Goal: Task Accomplishment & Management: Use online tool/utility

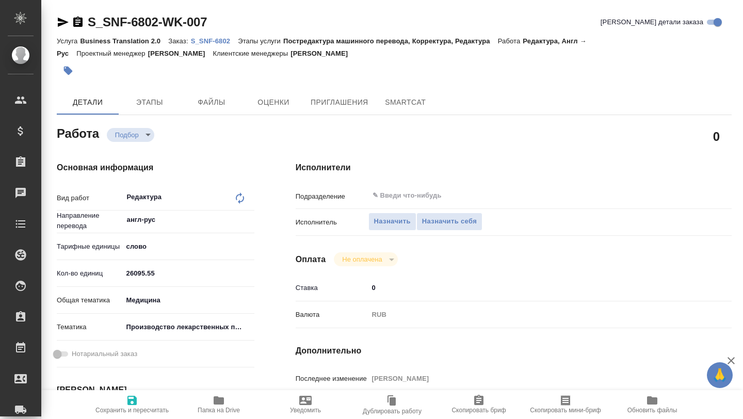
type textarea "x"
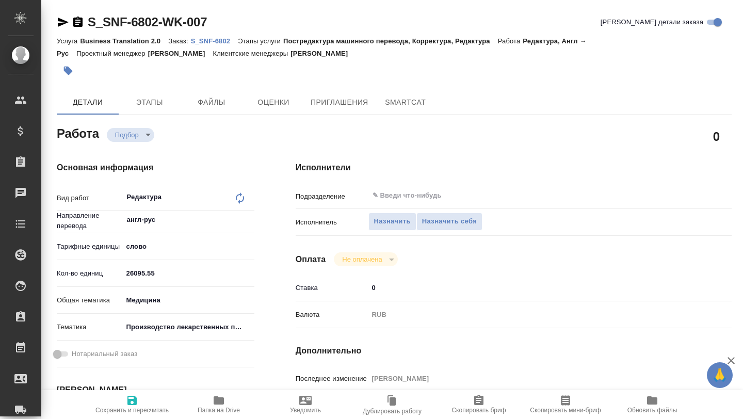
type textarea "x"
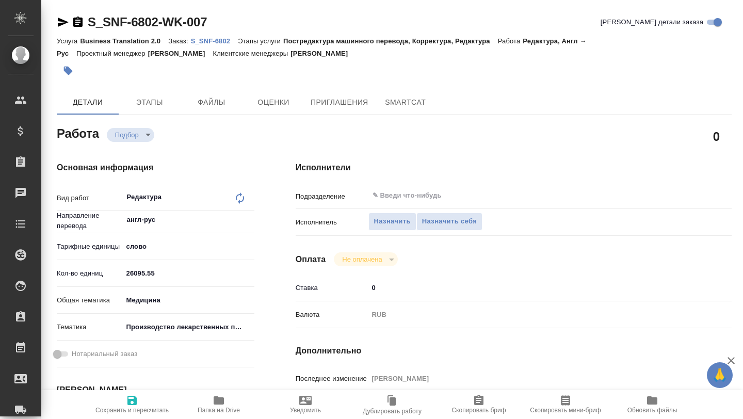
type textarea "x"
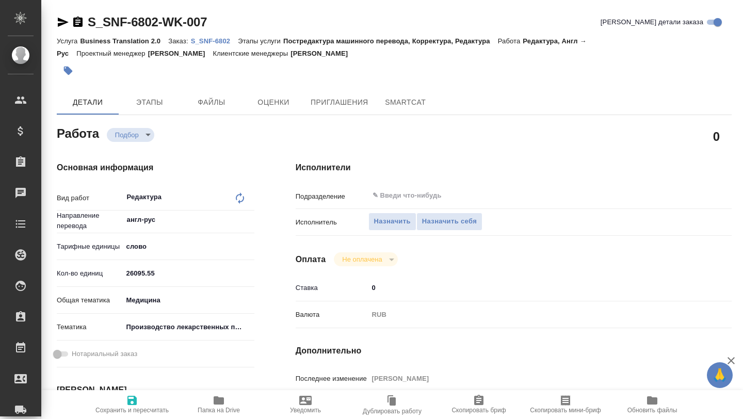
type textarea "x"
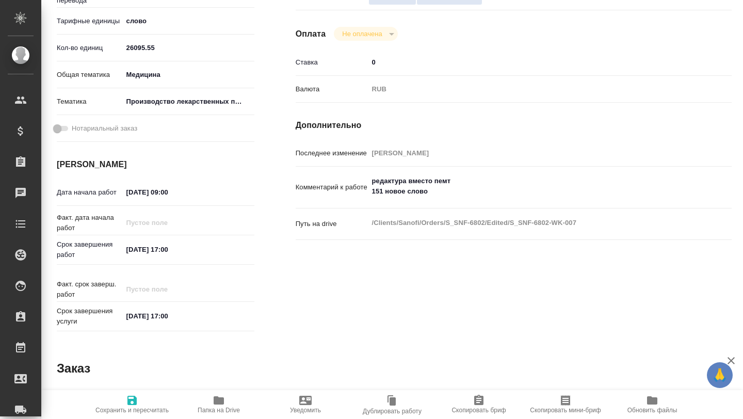
type textarea "x"
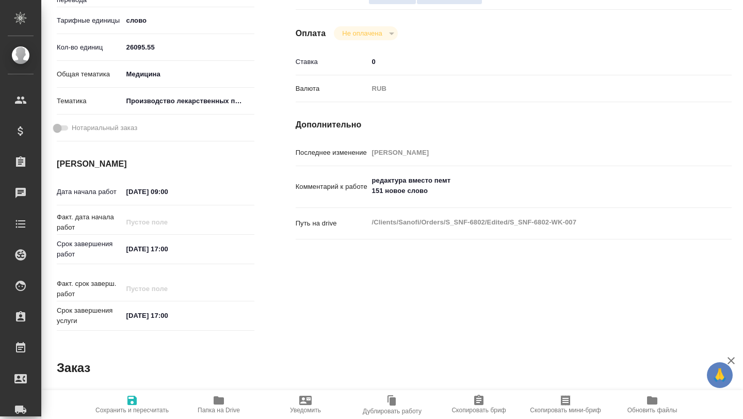
scroll to position [236, 0]
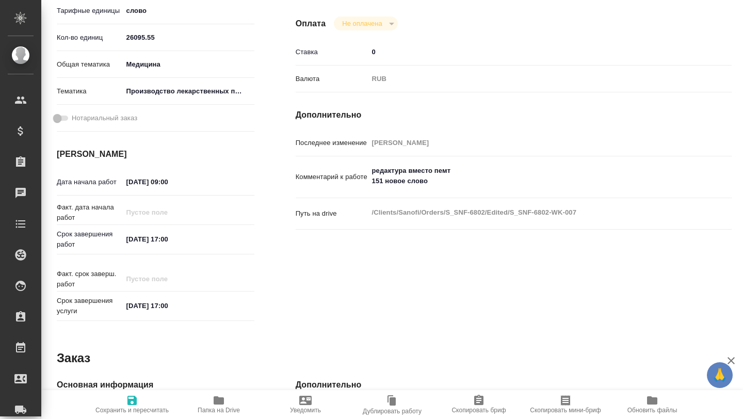
type textarea "x"
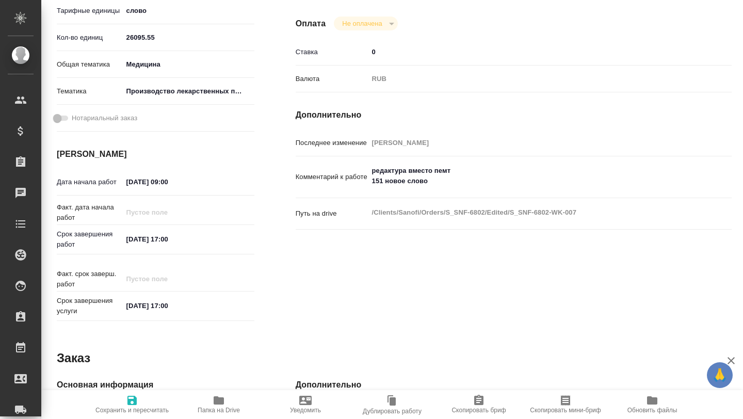
click at [224, 398] on icon "button" at bounding box center [219, 400] width 12 height 12
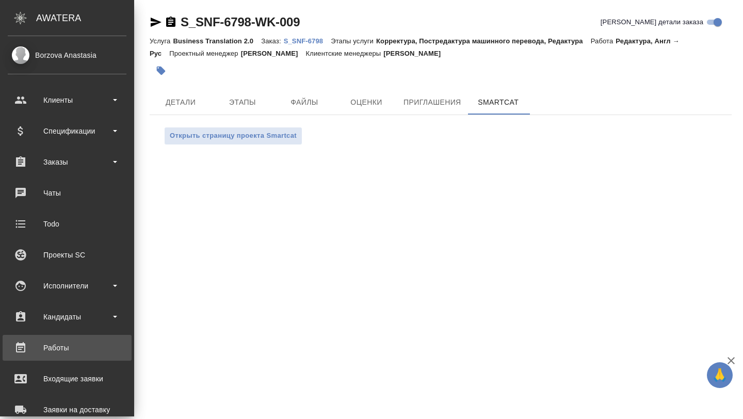
click at [59, 357] on link "Работы" at bounding box center [67, 348] width 129 height 26
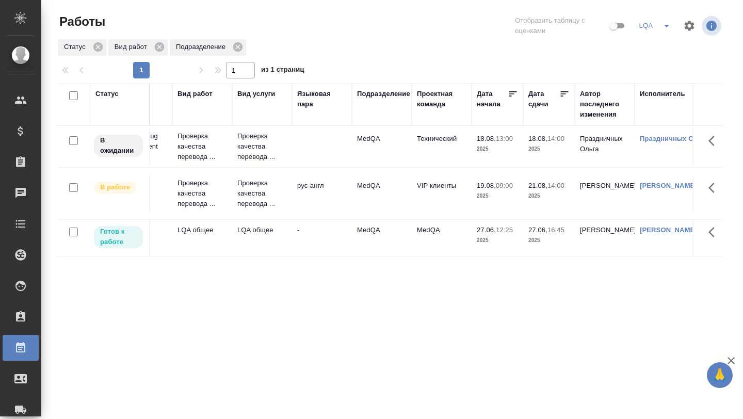
scroll to position [0, 98]
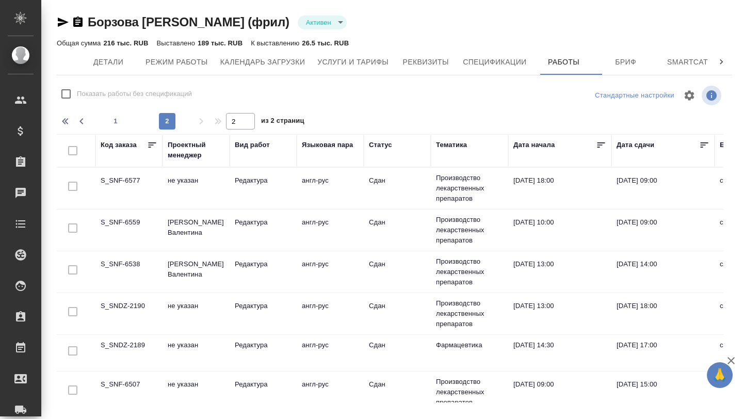
scroll to position [448, 0]
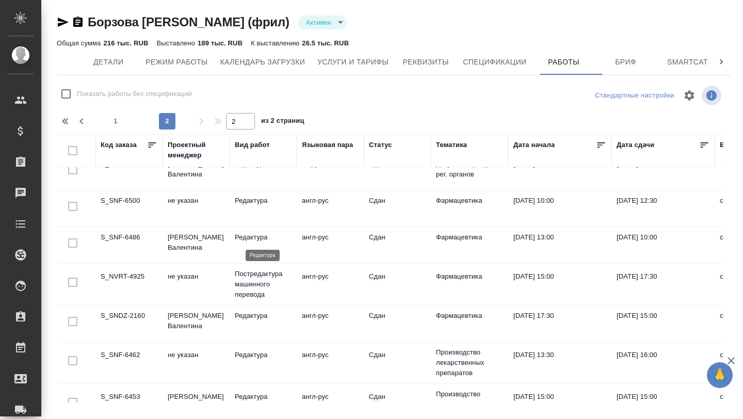
click at [253, 242] on p "Редактура" at bounding box center [263, 237] width 57 height 10
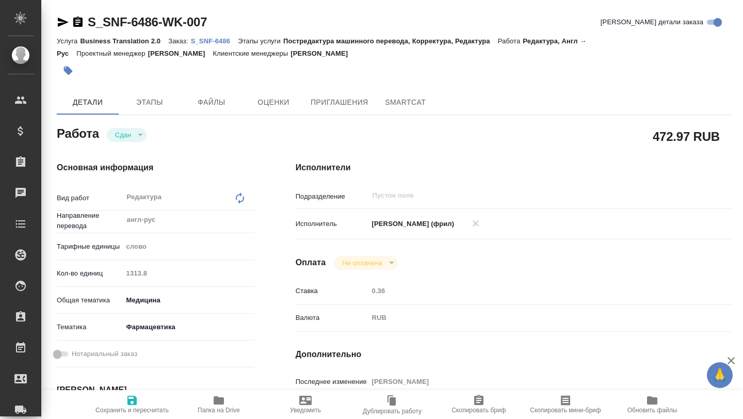
type textarea "x"
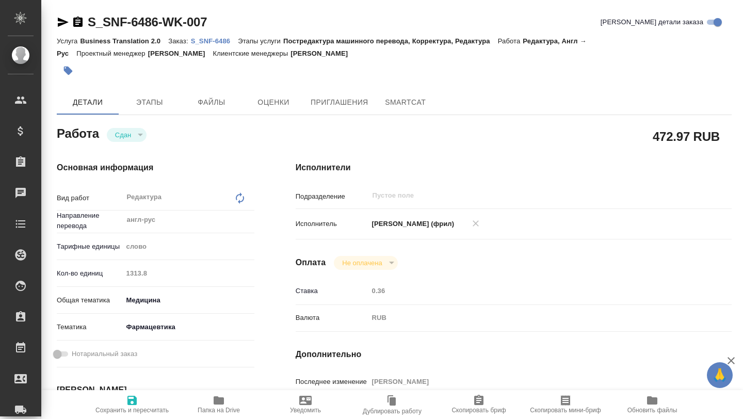
type textarea "x"
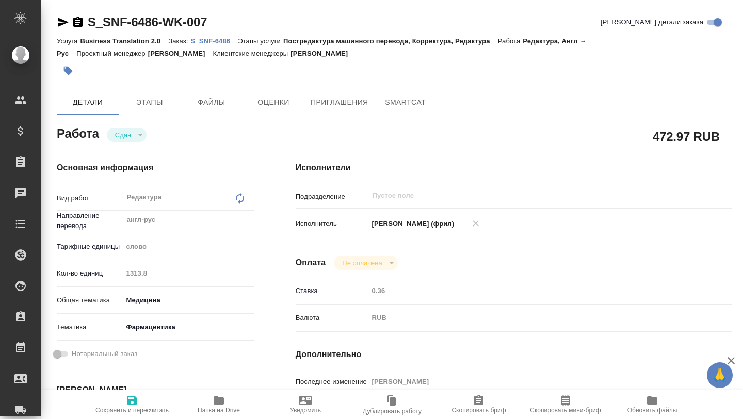
type textarea "x"
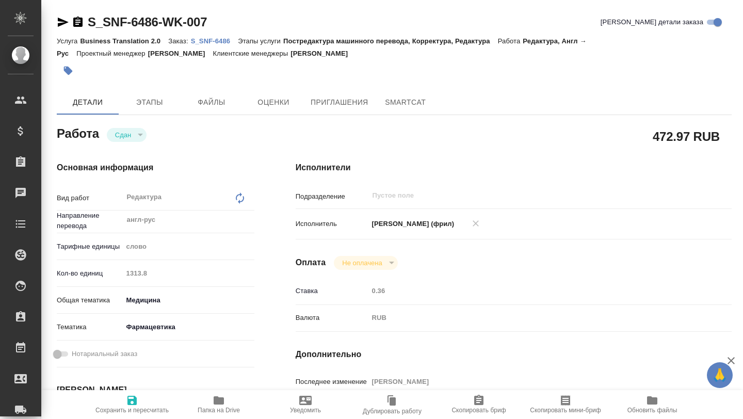
type textarea "x"
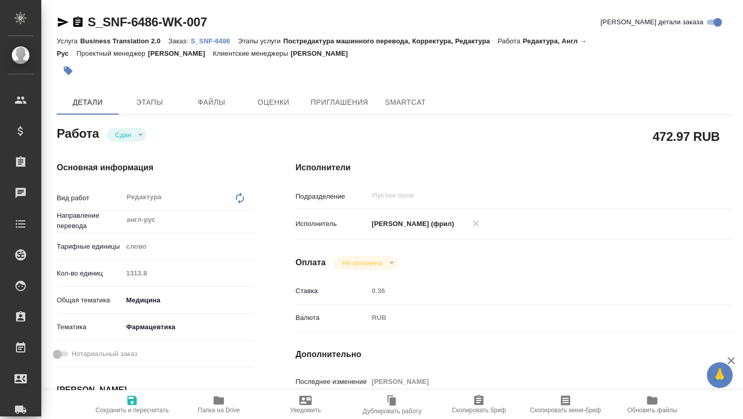
type textarea "x"
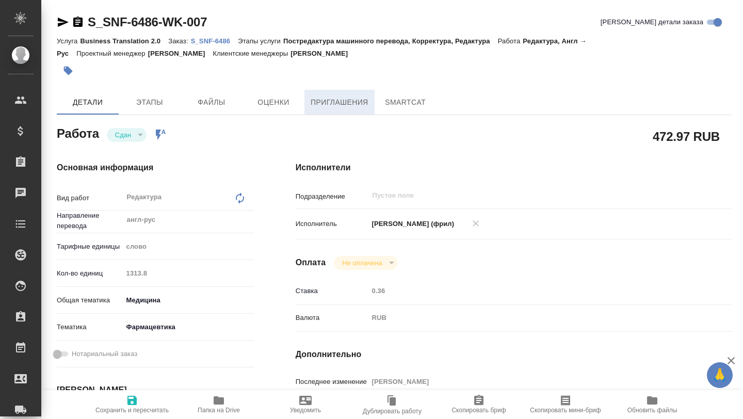
type textarea "x"
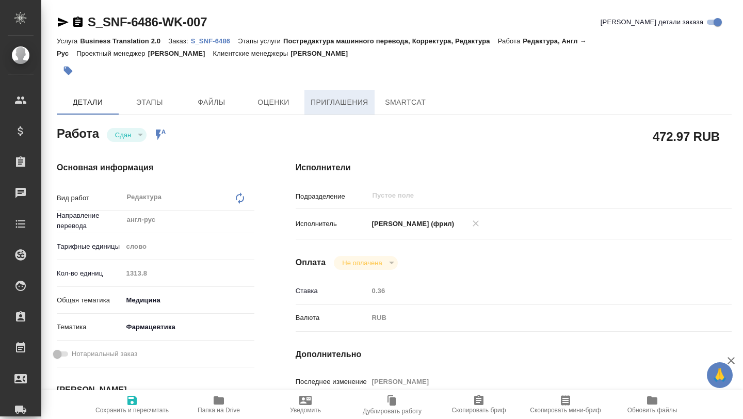
type textarea "x"
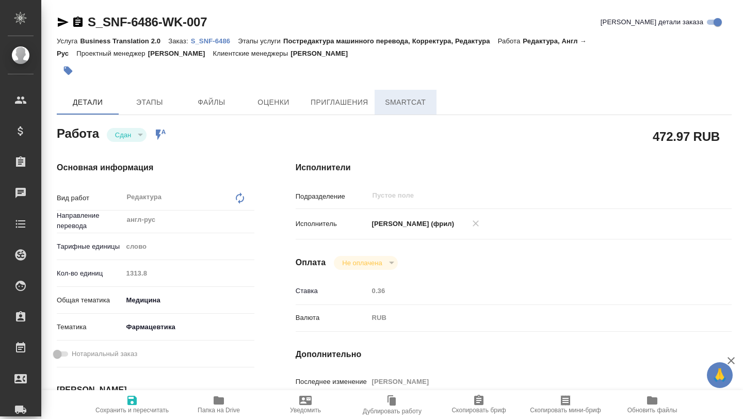
click at [403, 100] on span "SmartCat" at bounding box center [406, 102] width 50 height 13
type textarea "x"
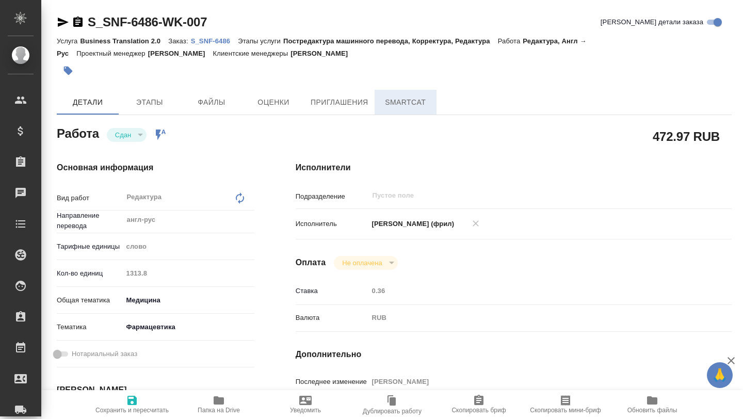
type textarea "x"
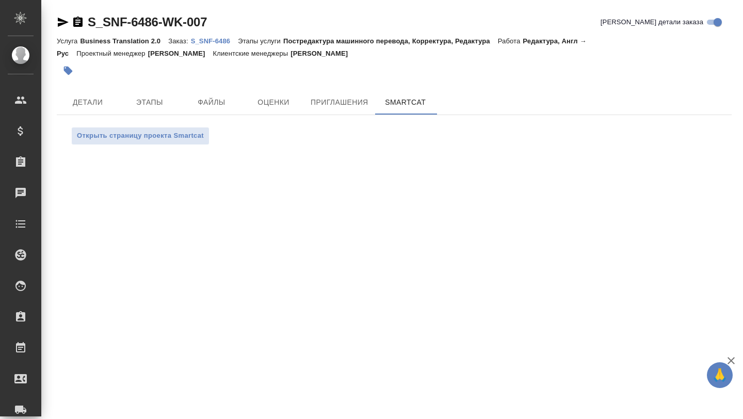
click at [217, 42] on p "S_SNF-6486" at bounding box center [214, 41] width 47 height 8
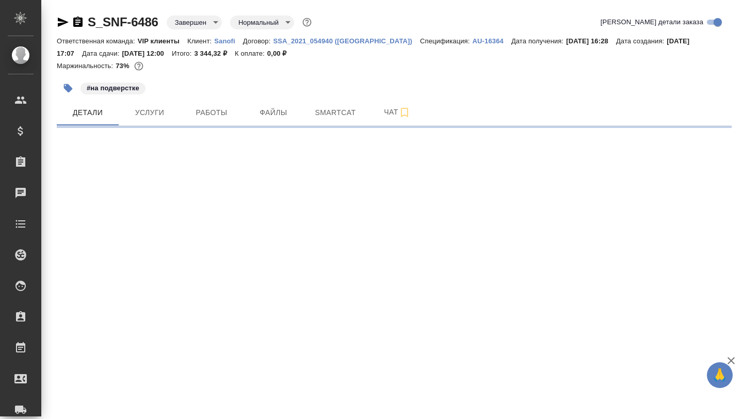
select select "RU"
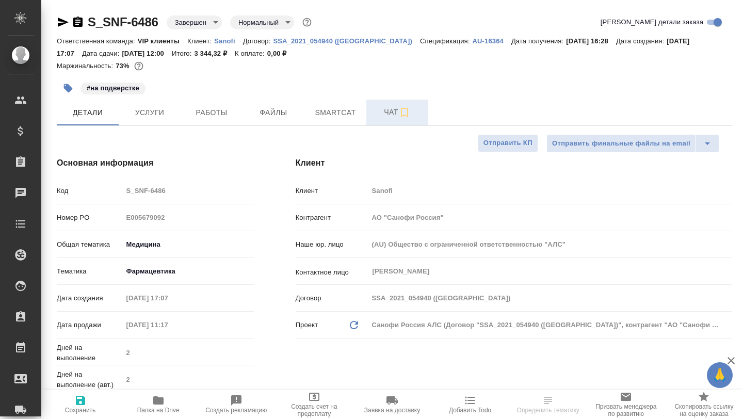
type textarea "x"
click at [340, 109] on span "Smartcat" at bounding box center [336, 112] width 50 height 13
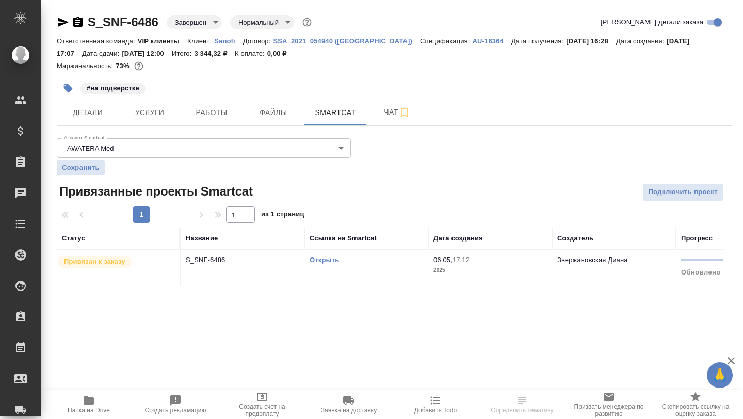
click at [248, 267] on td "S_SNF-6486" at bounding box center [243, 268] width 124 height 36
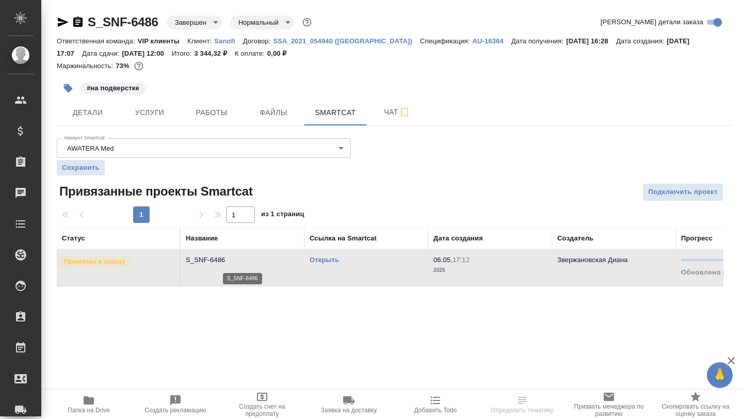
click at [236, 262] on p "S_SNF-6486" at bounding box center [243, 260] width 114 height 10
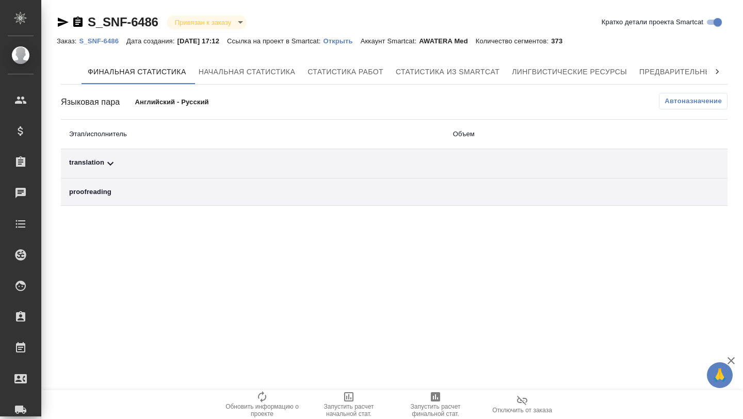
click at [209, 155] on td "translation" at bounding box center [253, 163] width 384 height 29
click at [113, 158] on icon at bounding box center [110, 163] width 12 height 12
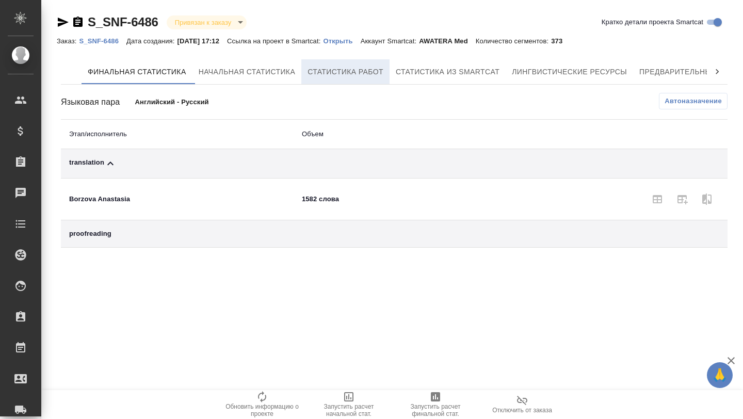
click at [337, 83] on button "Статистика работ" at bounding box center [345, 71] width 88 height 25
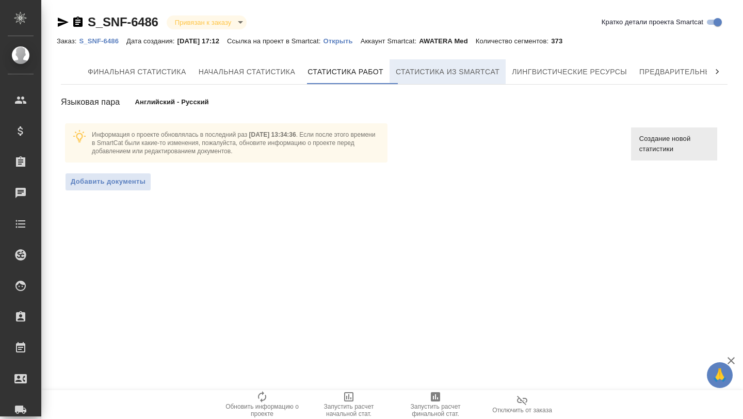
click at [436, 74] on span "Статистика из Smartcat" at bounding box center [448, 72] width 104 height 13
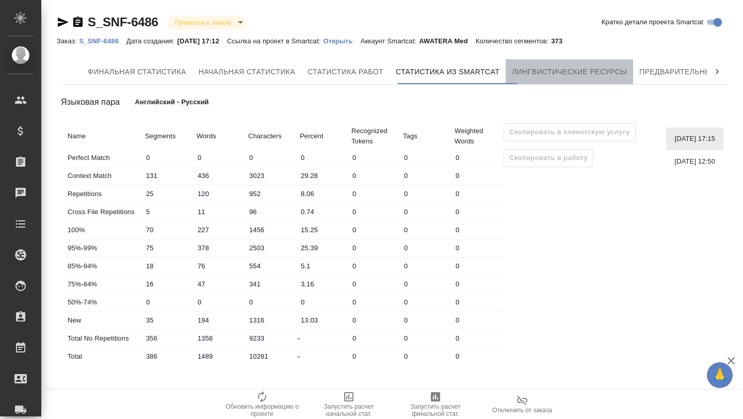
click at [588, 79] on button "Лингвистические ресурсы" at bounding box center [569, 71] width 127 height 25
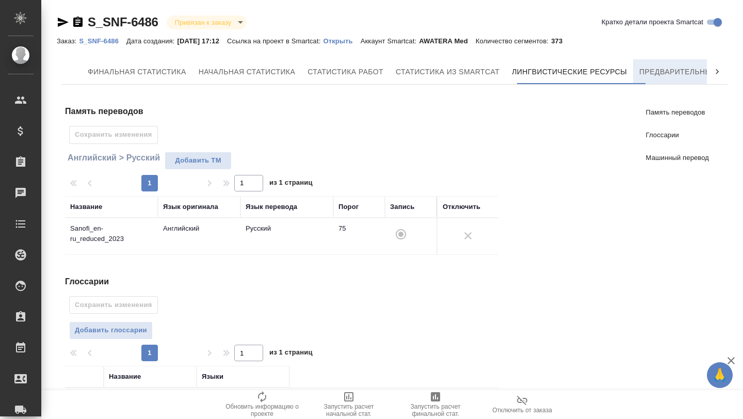
click at [676, 68] on span "Предварительный перевод" at bounding box center [697, 72] width 116 height 13
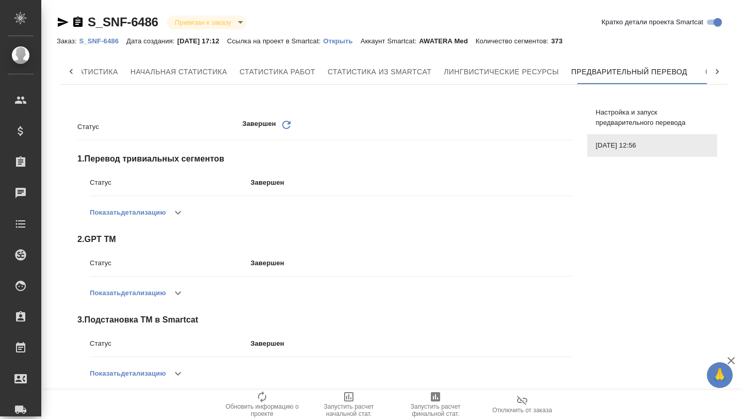
click at [714, 70] on icon at bounding box center [717, 72] width 10 height 10
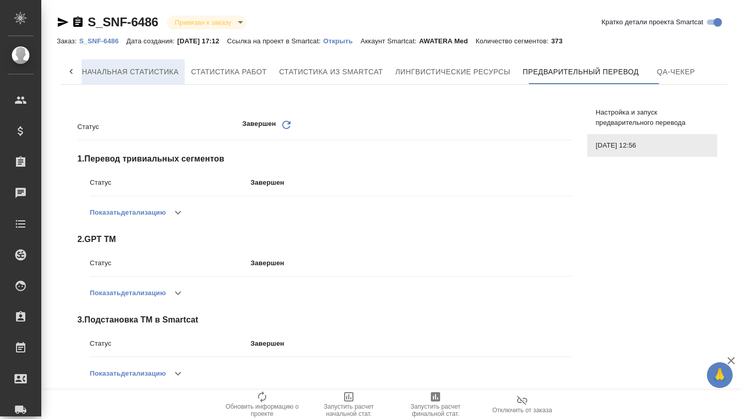
click at [153, 72] on span "Начальная статистика" at bounding box center [130, 72] width 97 height 13
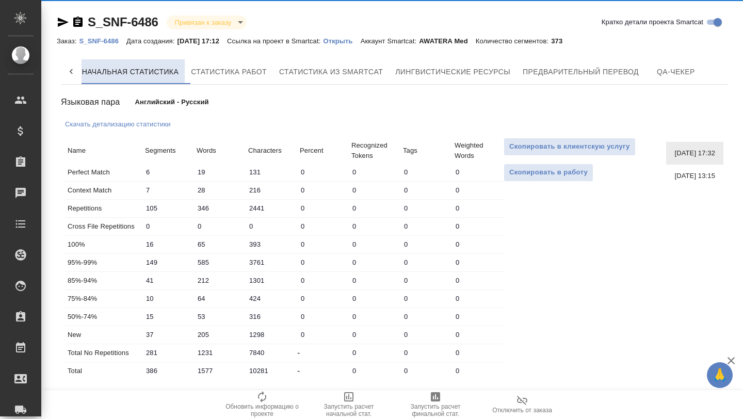
scroll to position [0, 114]
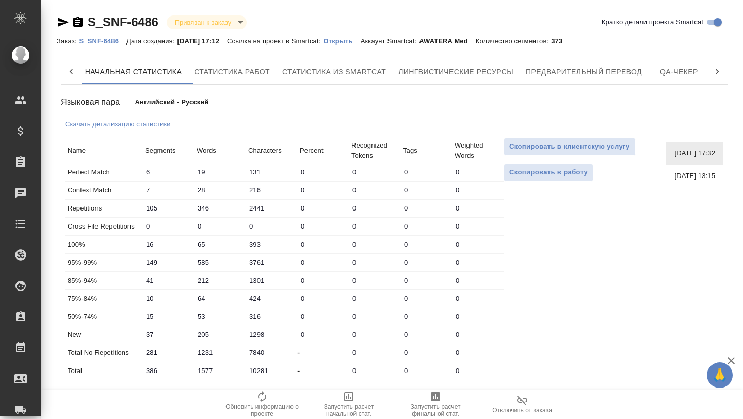
click at [70, 74] on icon at bounding box center [71, 72] width 10 height 10
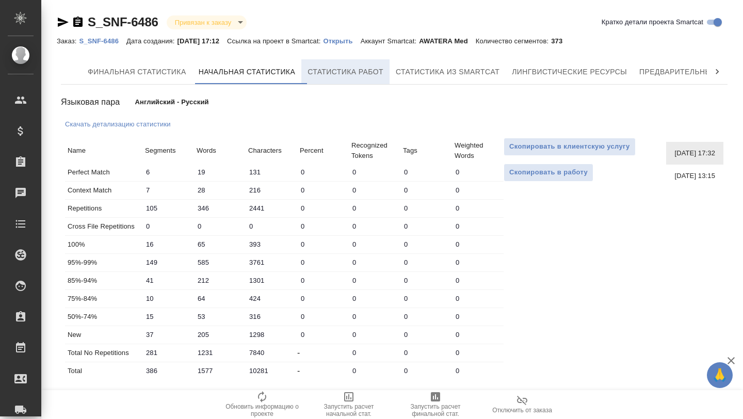
click at [317, 69] on span "Статистика работ" at bounding box center [345, 72] width 76 height 13
